Goal: Information Seeking & Learning: Check status

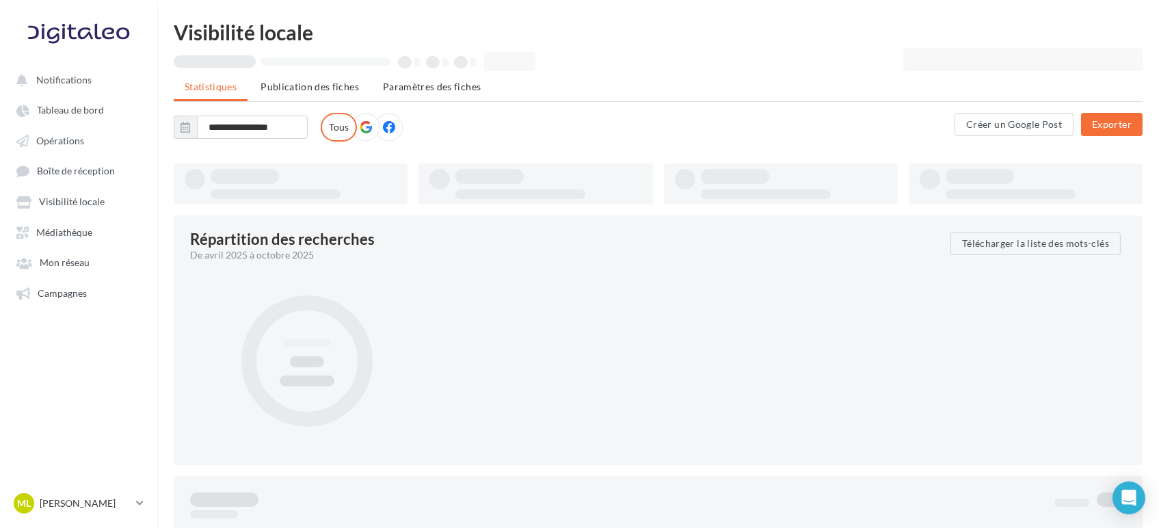
type input "**********"
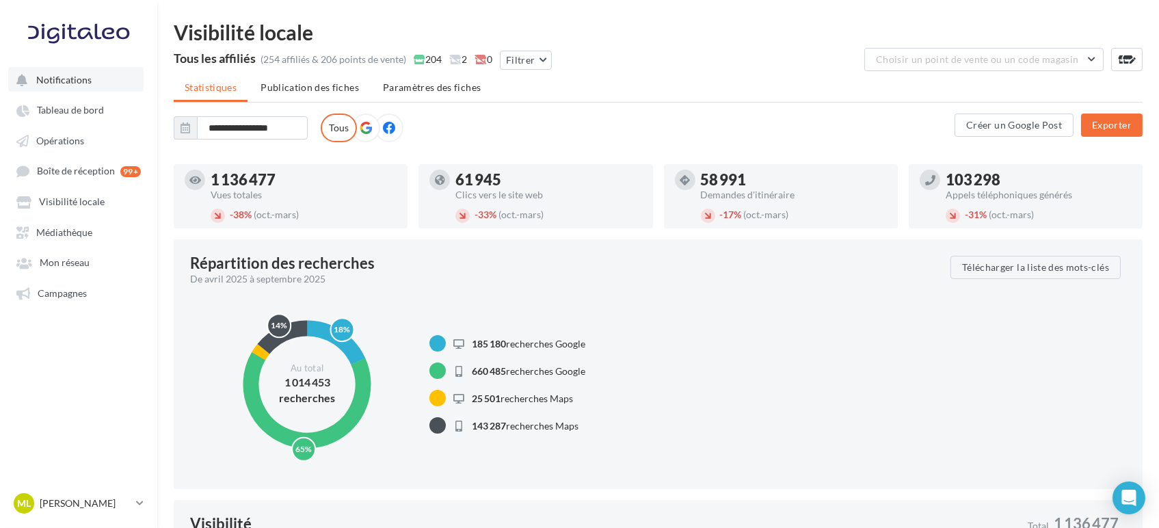
click at [52, 88] on button "Notifications" at bounding box center [75, 79] width 135 height 25
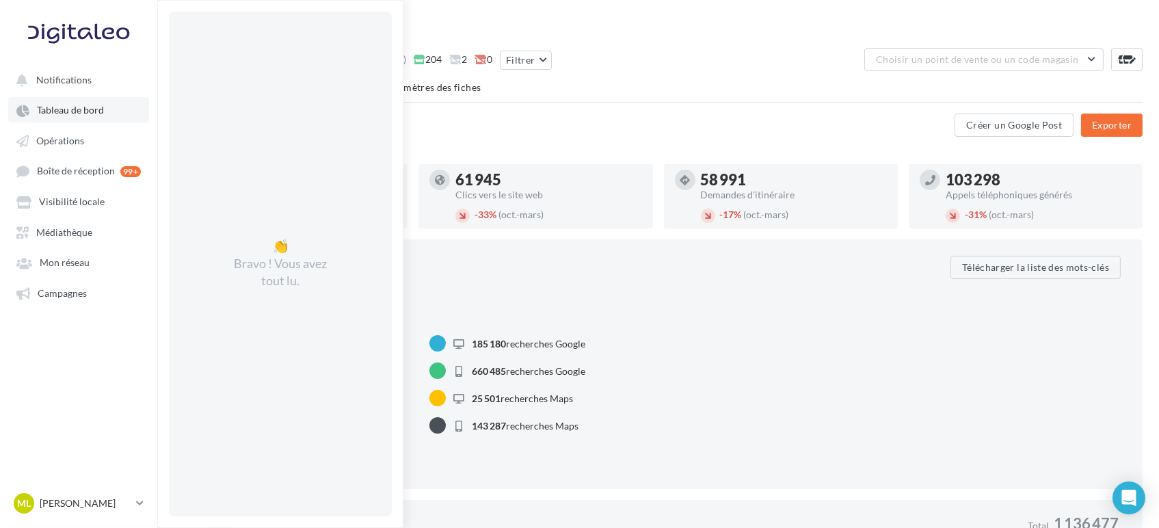
click at [55, 120] on link "Tableau de bord" at bounding box center [78, 109] width 141 height 25
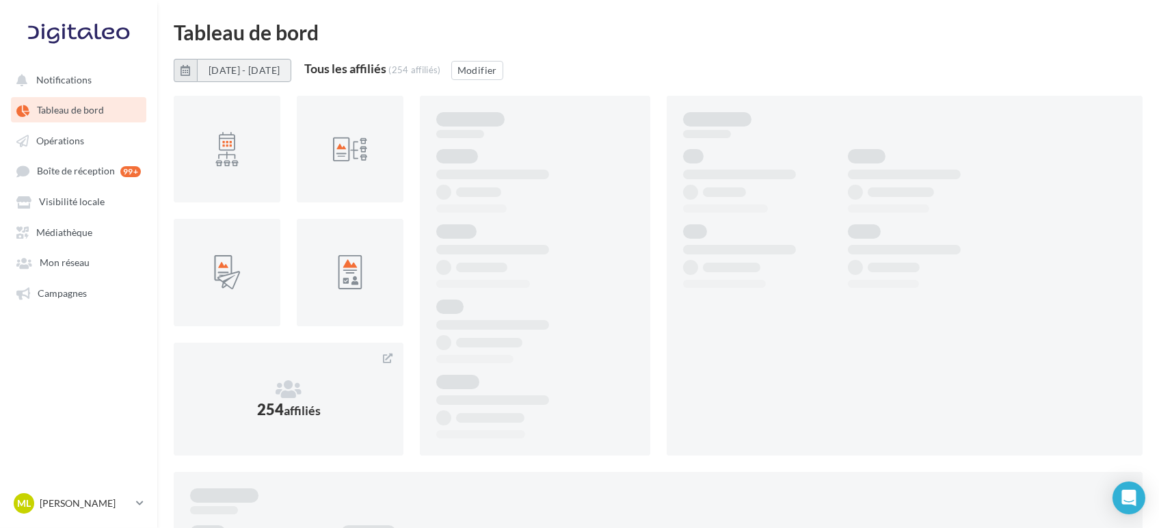
click at [291, 78] on button "[DATE] - [DATE]" at bounding box center [244, 70] width 94 height 23
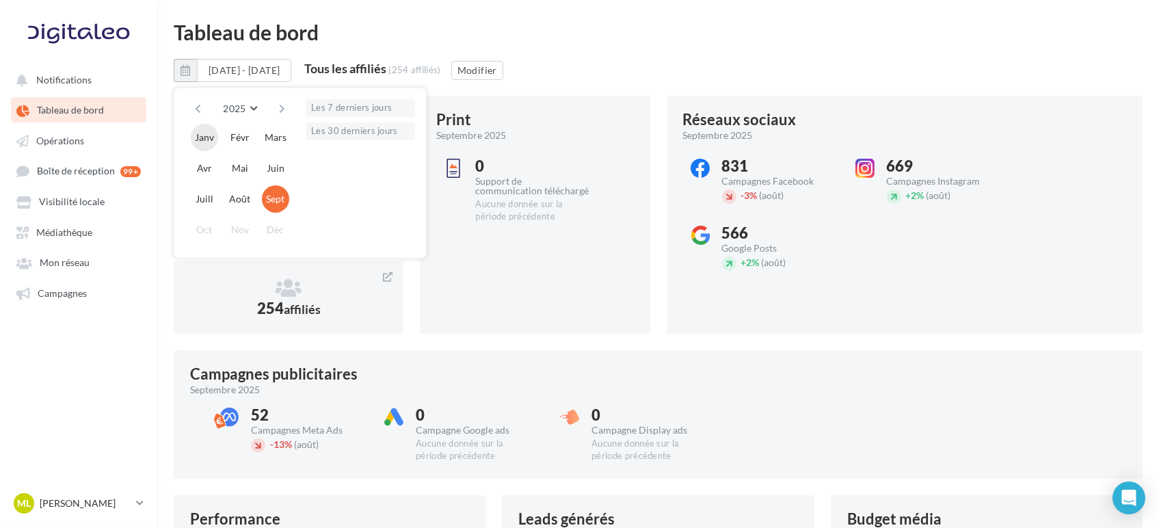
click at [200, 140] on button "Janv" at bounding box center [204, 137] width 27 height 27
click at [276, 168] on button "Juin" at bounding box center [275, 168] width 27 height 27
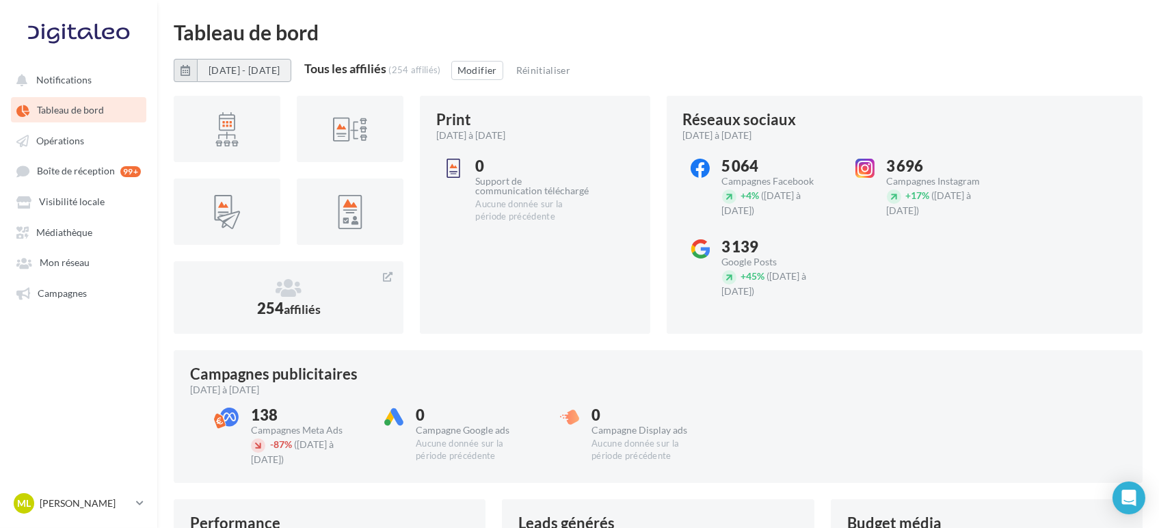
click at [284, 74] on button "[DATE] - [DATE]" at bounding box center [244, 70] width 94 height 23
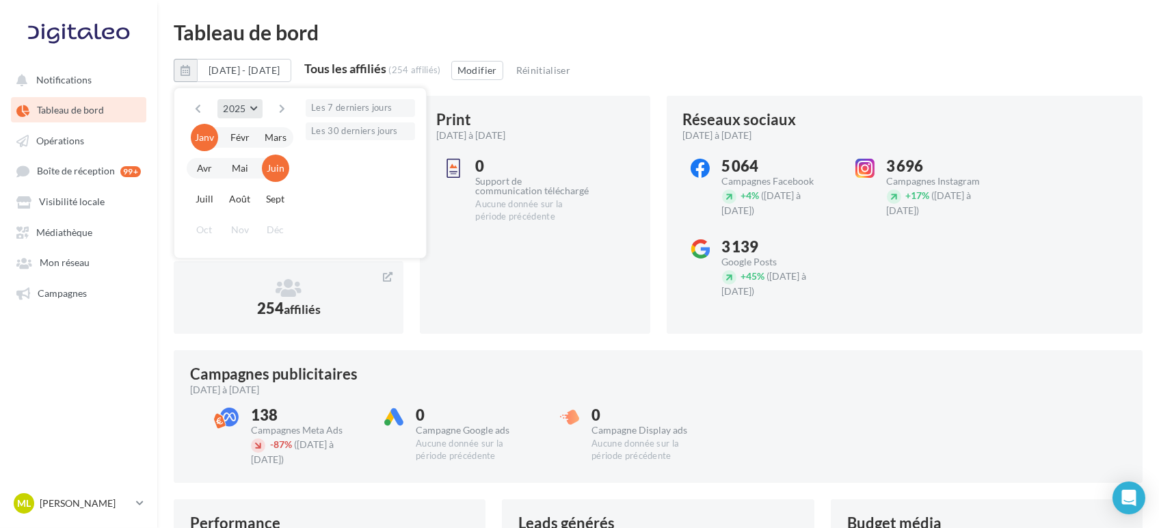
click at [250, 108] on button "2025" at bounding box center [239, 108] width 44 height 19
click at [218, 142] on button "2024" at bounding box center [215, 141] width 96 height 25
click at [202, 139] on button "Janv" at bounding box center [204, 137] width 27 height 27
click at [282, 234] on button "Déc" at bounding box center [275, 229] width 27 height 27
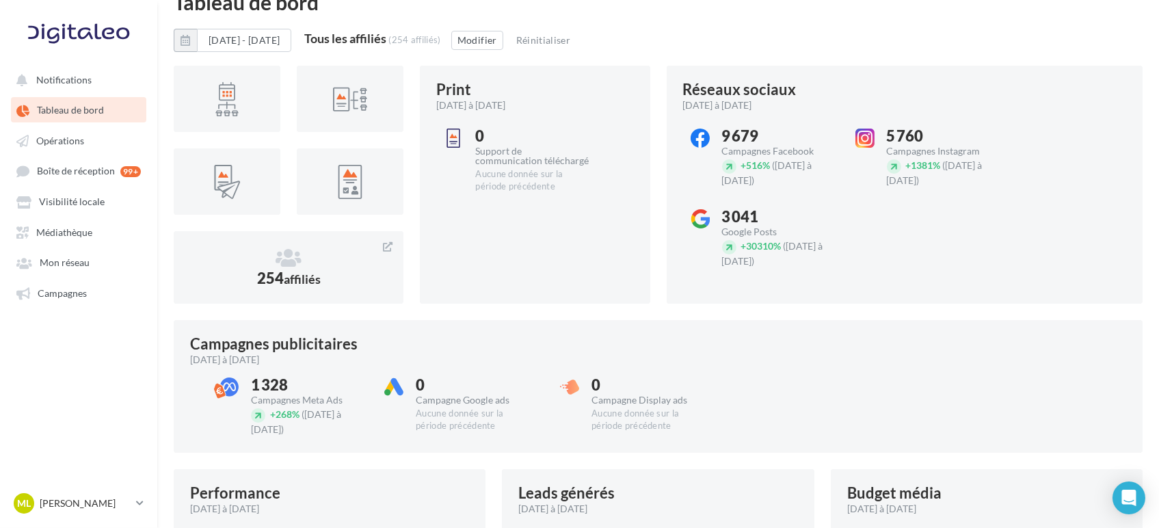
scroll to position [0, 0]
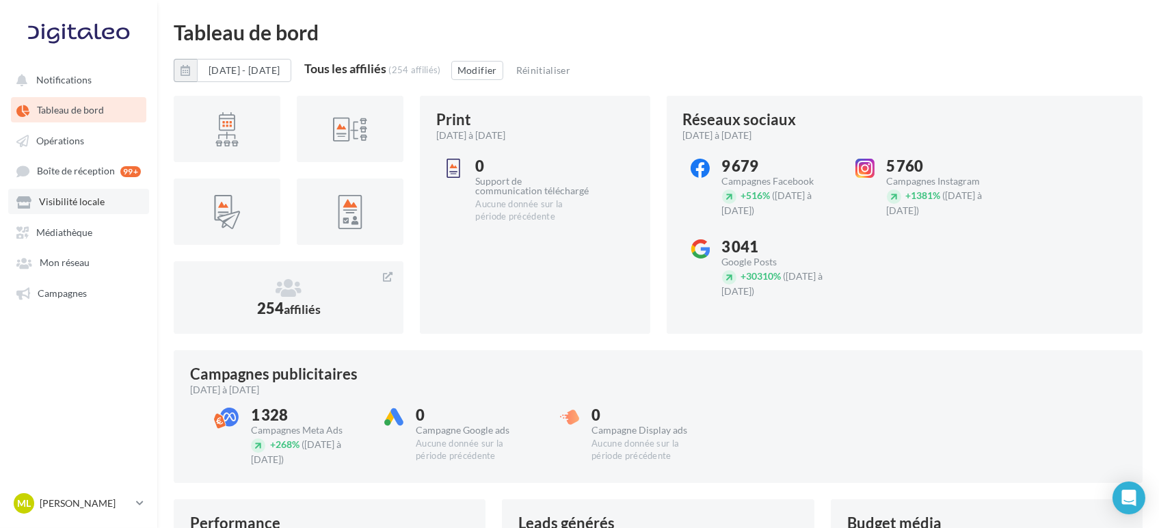
click at [72, 196] on span "Visibilité locale" at bounding box center [72, 202] width 66 height 12
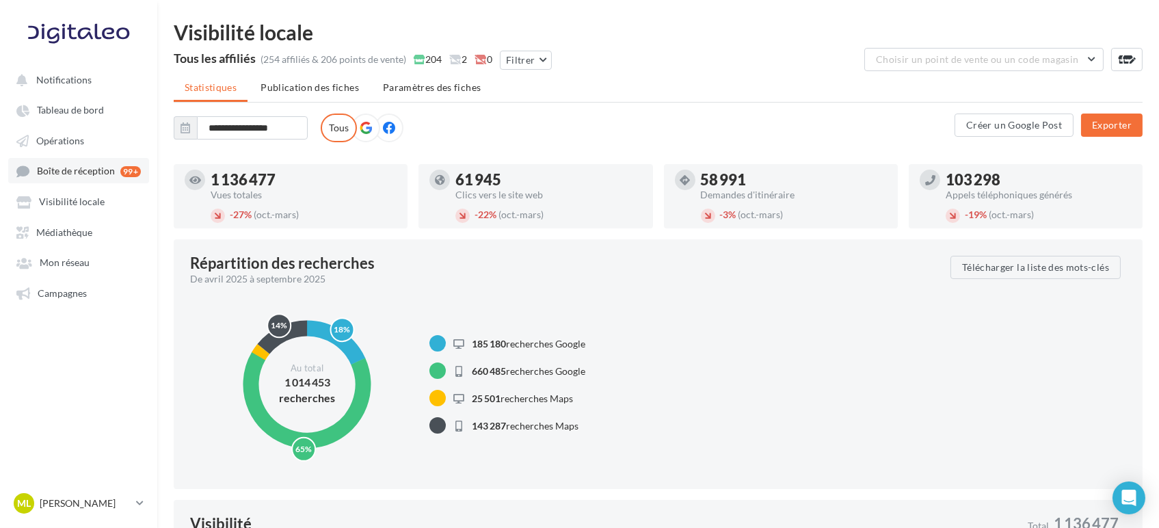
click at [86, 174] on span "Boîte de réception" at bounding box center [76, 171] width 78 height 12
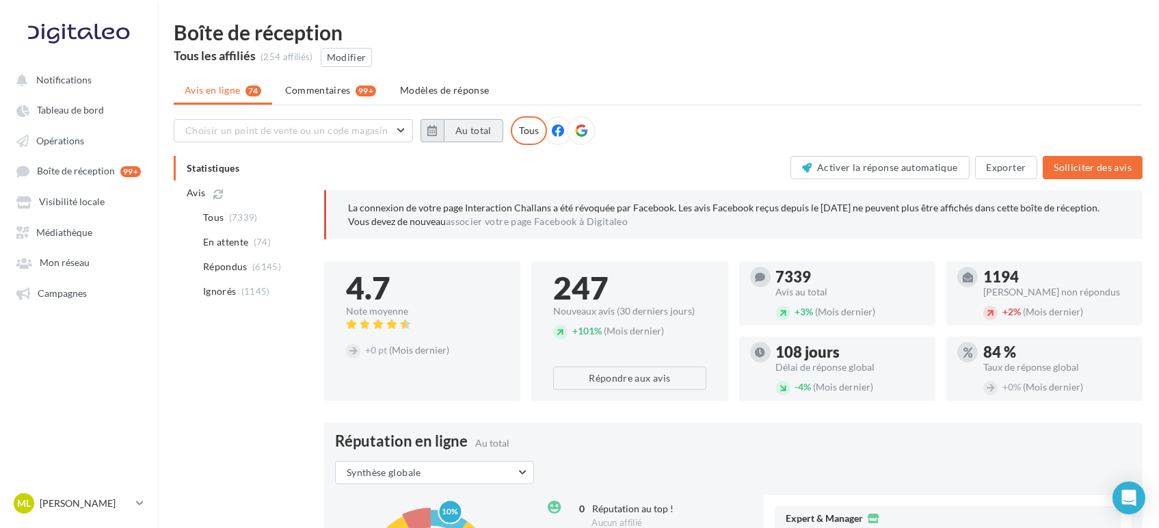
click at [468, 135] on button "Au total" at bounding box center [473, 130] width 59 height 23
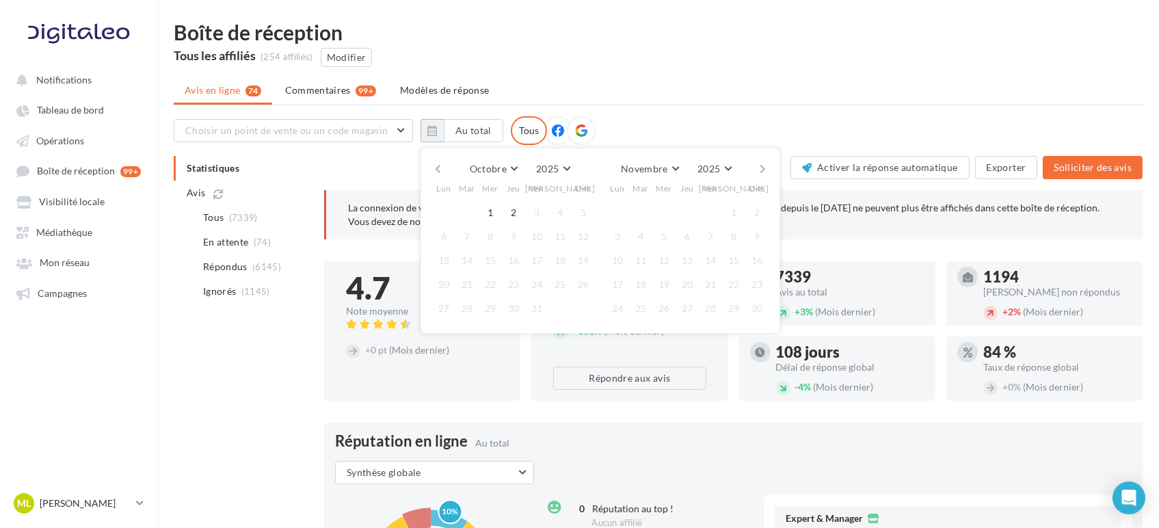
click at [439, 165] on button "button" at bounding box center [438, 168] width 12 height 19
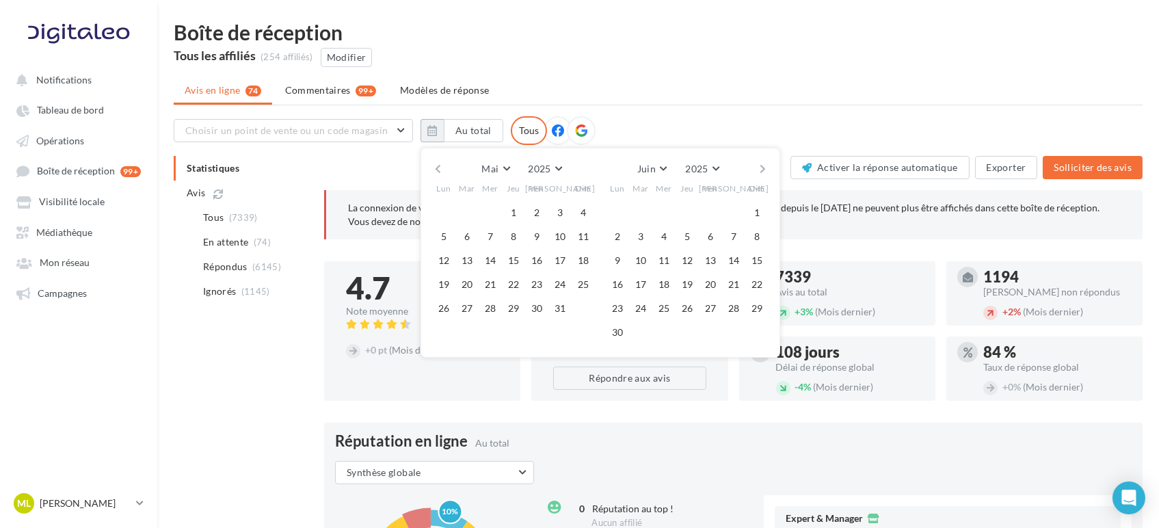
click at [439, 165] on button "button" at bounding box center [438, 168] width 12 height 19
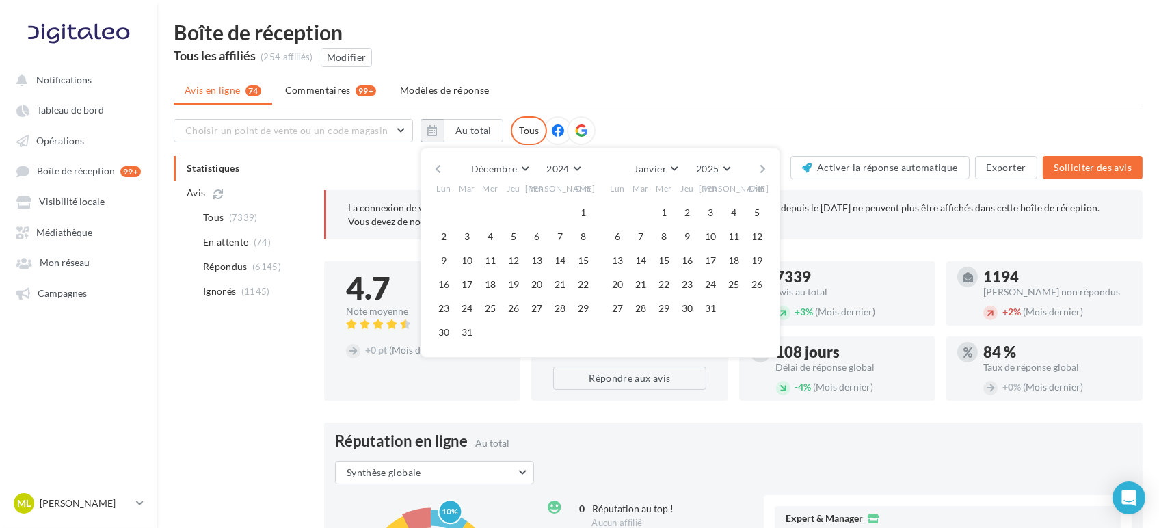
click at [439, 165] on button "button" at bounding box center [438, 168] width 12 height 19
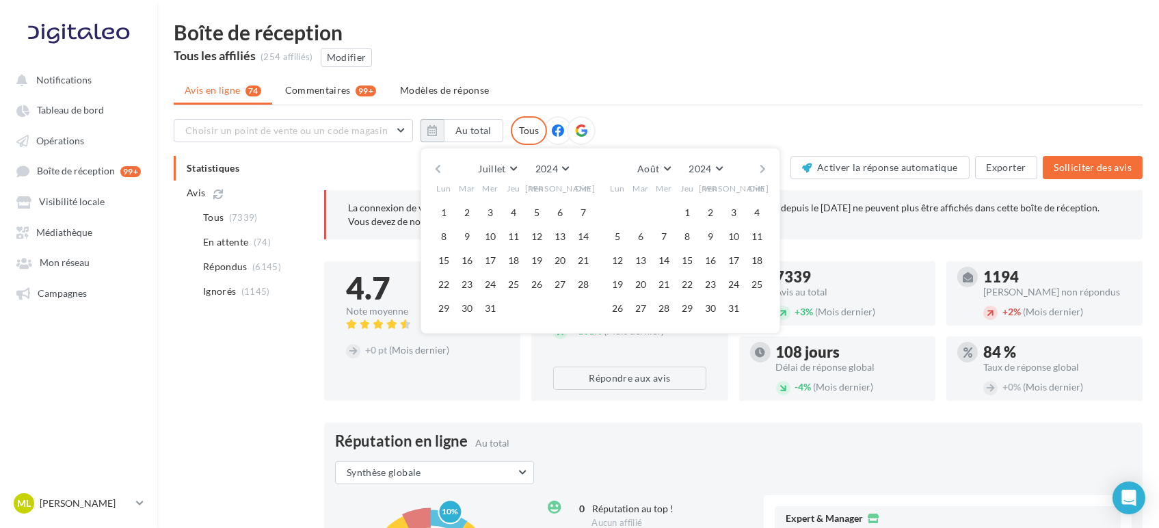
click at [439, 165] on button "button" at bounding box center [438, 168] width 12 height 19
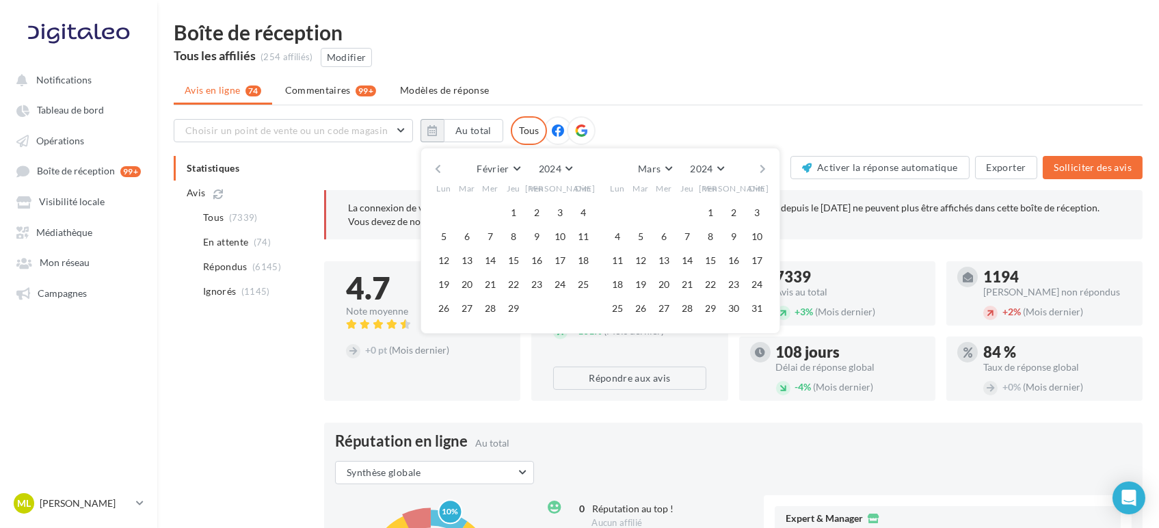
click at [439, 165] on button "button" at bounding box center [438, 168] width 12 height 19
click at [451, 217] on button "1" at bounding box center [443, 212] width 21 height 21
click at [761, 170] on button "button" at bounding box center [763, 168] width 12 height 19
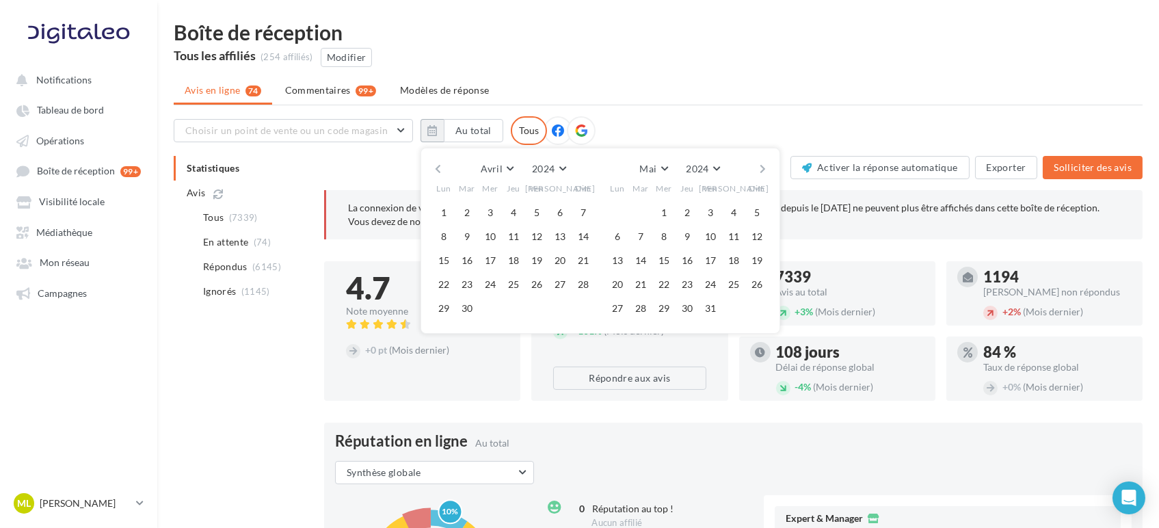
click at [761, 170] on button "button" at bounding box center [763, 168] width 12 height 19
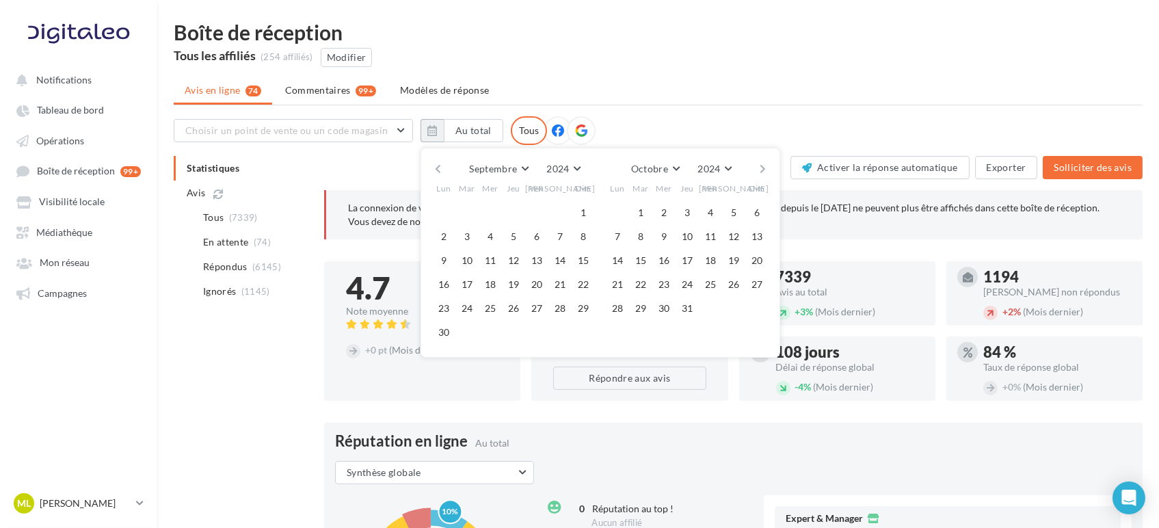
click at [761, 170] on button "button" at bounding box center [763, 168] width 12 height 19
click at [636, 336] on button "31" at bounding box center [640, 332] width 21 height 21
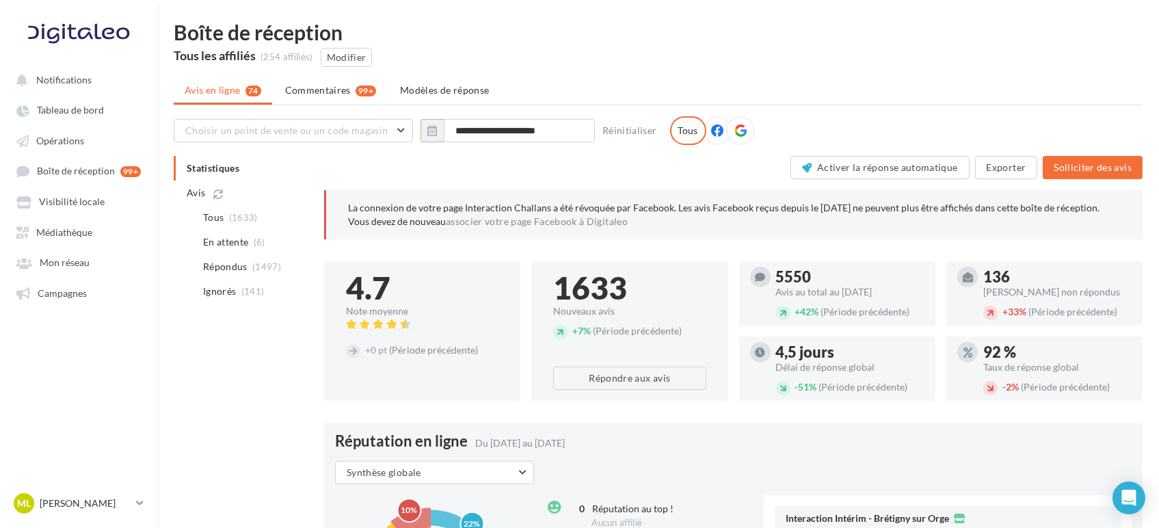
click at [745, 124] on div at bounding box center [740, 130] width 29 height 29
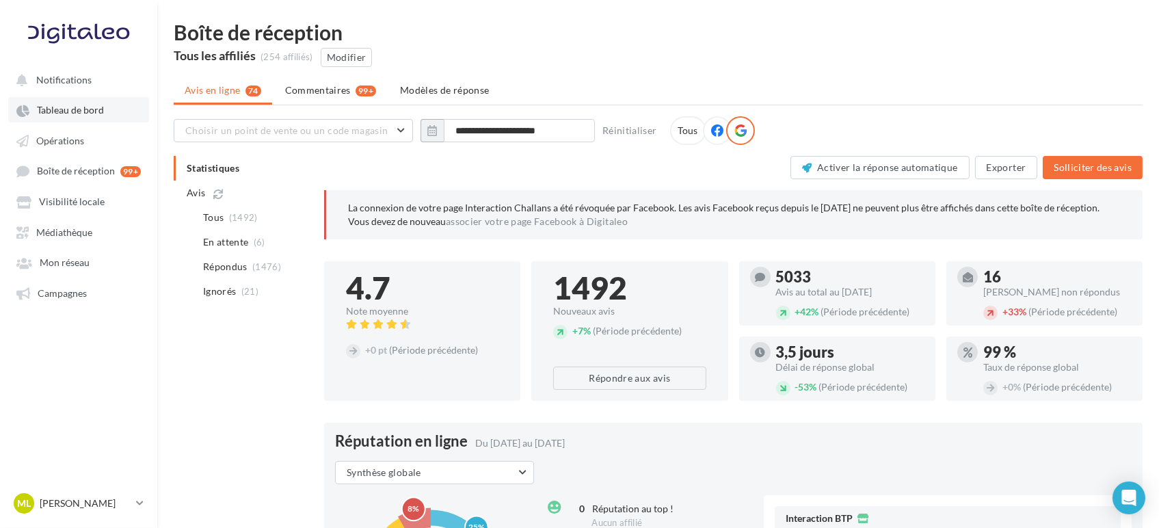
click at [60, 116] on span "Tableau de bord" at bounding box center [70, 111] width 67 height 12
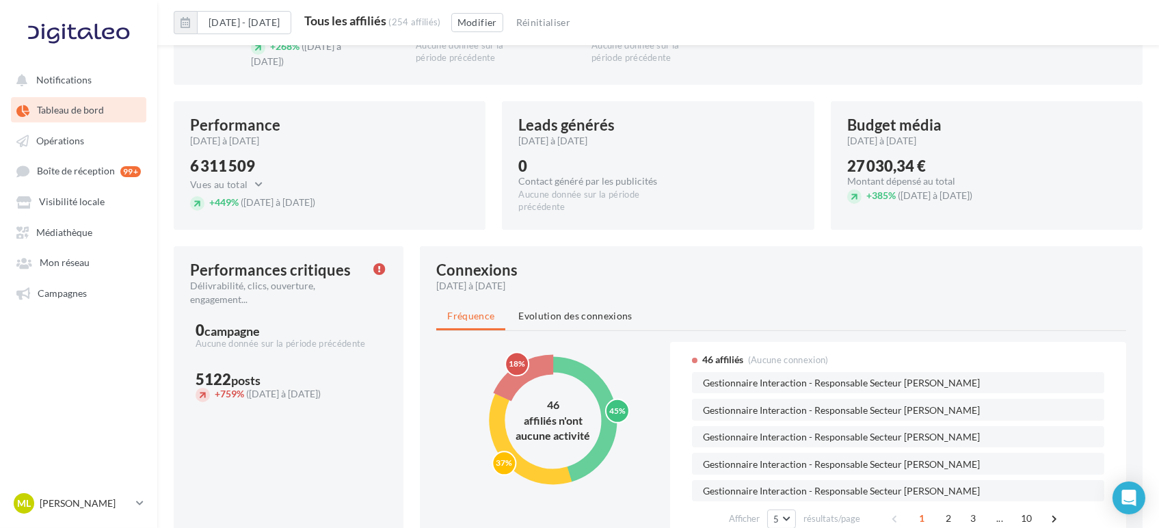
scroll to position [455, 0]
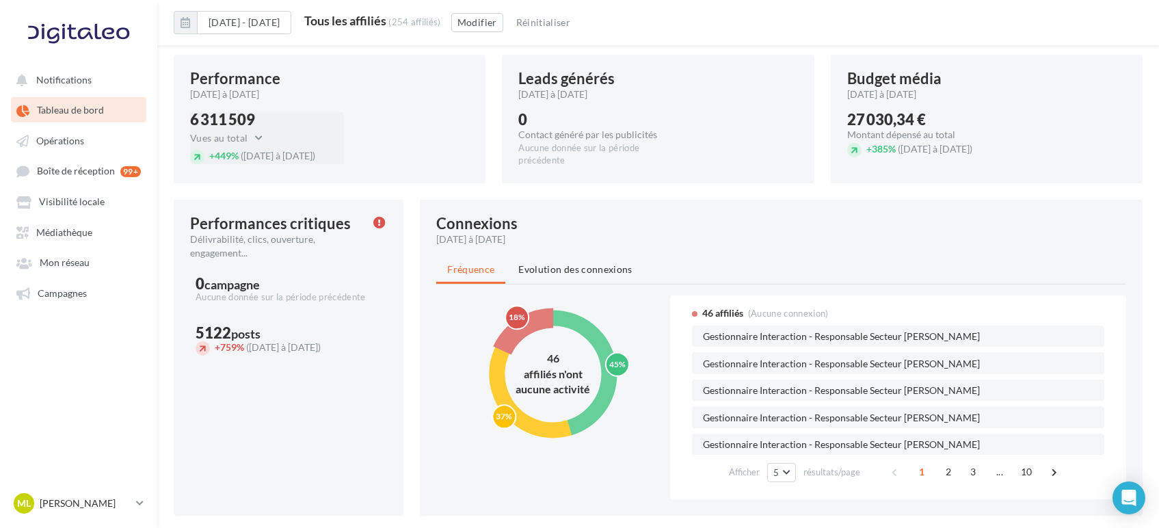
click at [241, 124] on div "6 311 509" at bounding box center [255, 119] width 131 height 15
click at [235, 137] on button "Vues au total" at bounding box center [230, 138] width 80 height 16
click at [428, 107] on div "Performance [DATE] à [DATE] 6 311 509 Vues au total Vues au total Clics au tota…" at bounding box center [330, 119] width 312 height 129
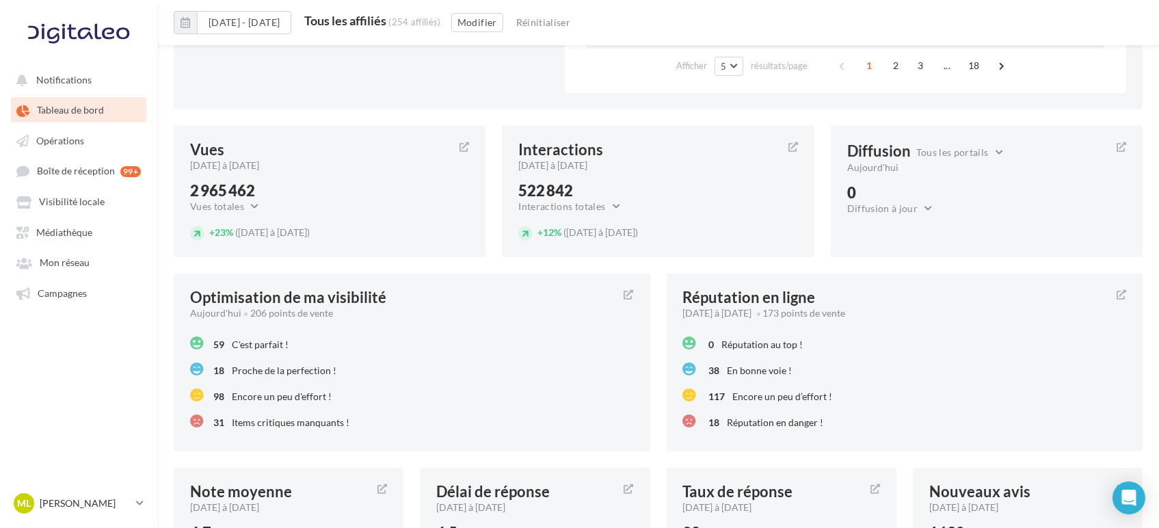
scroll to position [1215, 0]
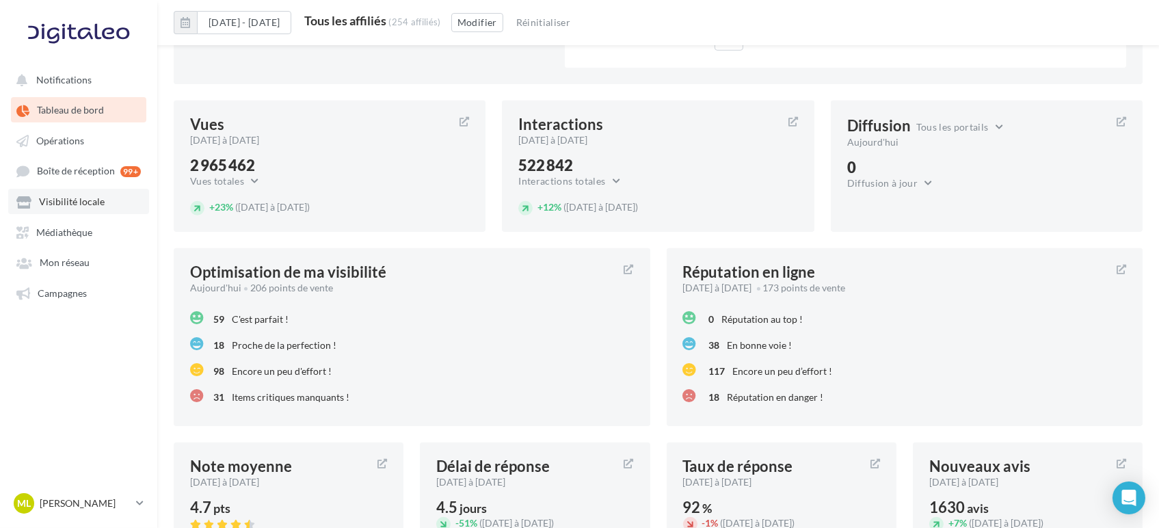
click at [35, 197] on link "Visibilité locale" at bounding box center [78, 201] width 141 height 25
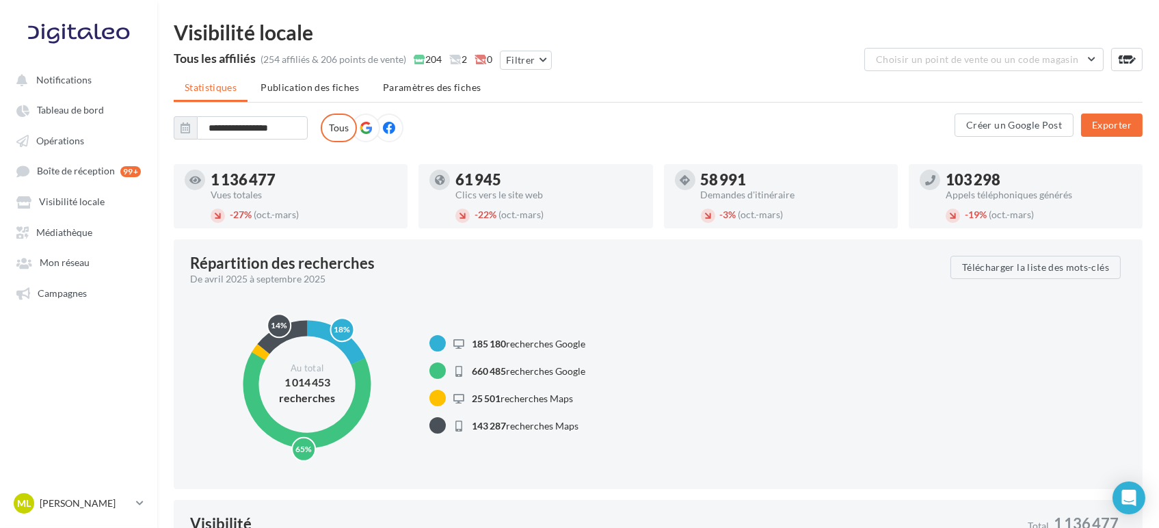
click at [366, 131] on icon at bounding box center [366, 128] width 12 height 12
click at [253, 135] on input "**********" at bounding box center [252, 127] width 111 height 23
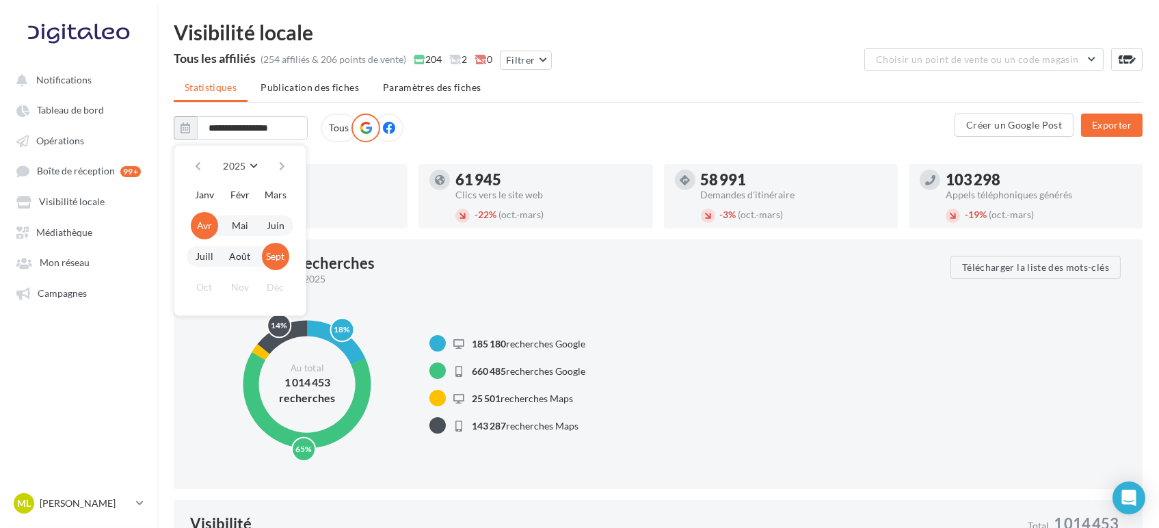
click at [200, 166] on button "button" at bounding box center [198, 166] width 12 height 19
click at [284, 157] on button "button" at bounding box center [282, 166] width 12 height 19
click at [198, 191] on button "Janv" at bounding box center [204, 194] width 27 height 27
click at [268, 293] on button "Déc" at bounding box center [275, 286] width 27 height 27
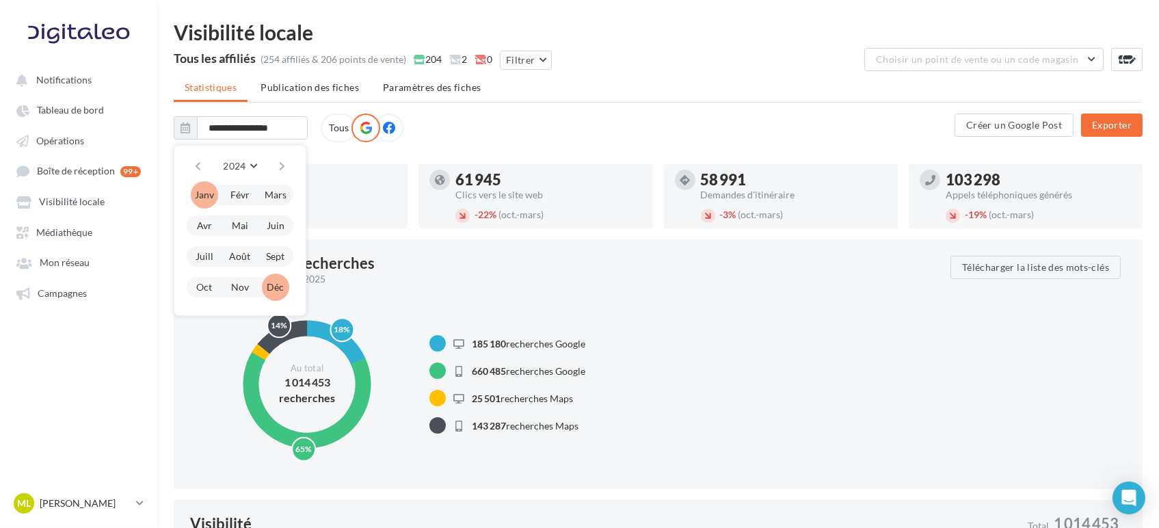
type input "**********"
click at [268, 297] on div "18% 65% 3% 14% Au total 1 014 453 recherches" at bounding box center [307, 385] width 234 height 176
